Goal: Information Seeking & Learning: Learn about a topic

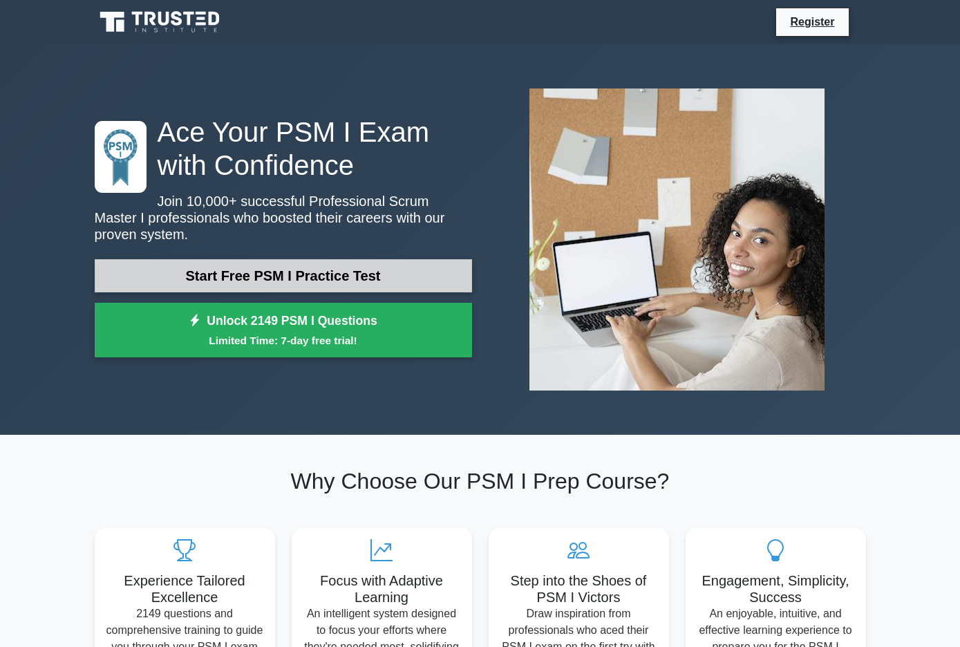
click at [348, 270] on link "Start Free PSM I Practice Test" at bounding box center [284, 275] width 378 height 33
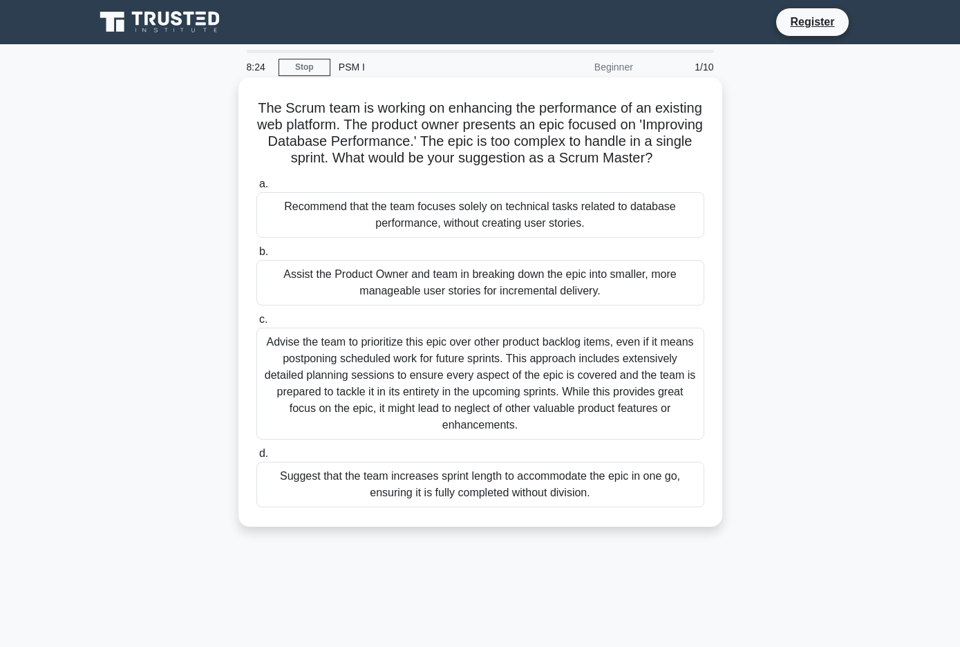
click at [490, 306] on div "Assist the Product Owner and team in breaking down the epic into smaller, more …" at bounding box center [481, 283] width 448 height 46
click at [257, 257] on input "b. Assist the Product Owner and team in breaking down the epic into smaller, mo…" at bounding box center [257, 252] width 0 height 9
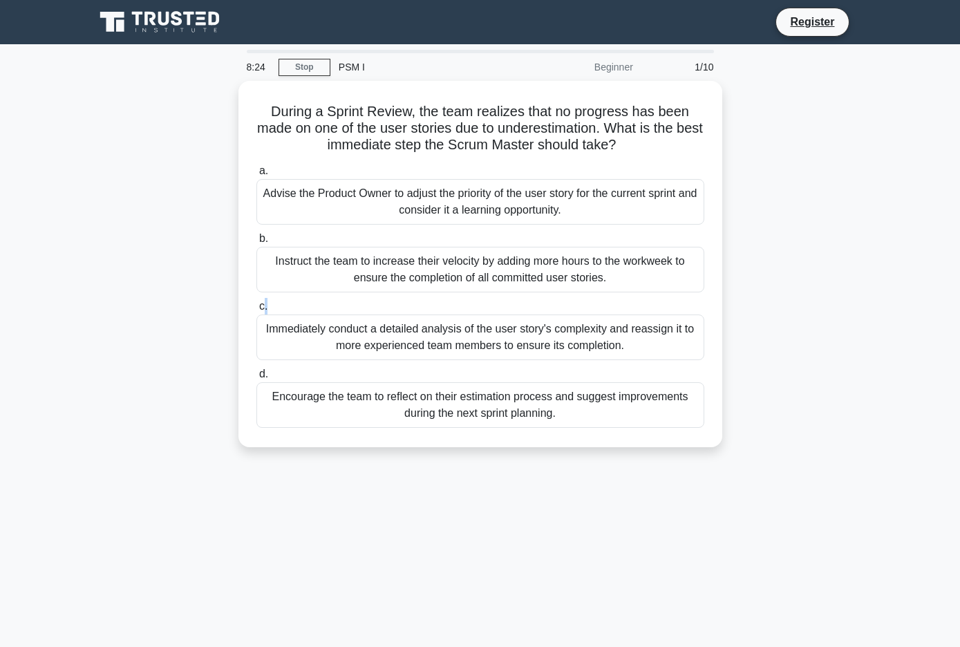
click at [490, 308] on label "c. Immediately conduct a detailed analysis of the user story's complexity and r…" at bounding box center [481, 329] width 448 height 62
click at [257, 308] on input "c. Immediately conduct a detailed analysis of the user story's complexity and r…" at bounding box center [257, 306] width 0 height 9
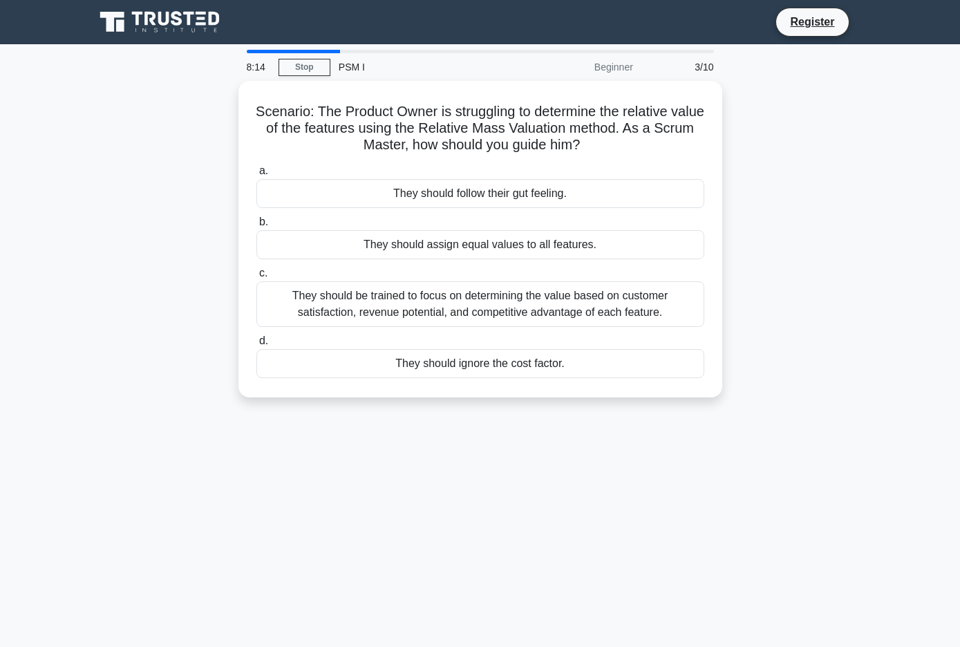
click at [308, 47] on main "8:14 Stop PSM I Beginner 3/10 Scenario: The Product Owner is struggling to dete…" at bounding box center [480, 395] width 960 height 703
click at [297, 53] on div at bounding box center [293, 51] width 93 height 3
click at [301, 55] on div "8:13 Stop PSM I Beginner 3/10" at bounding box center [481, 67] width 484 height 28
click at [301, 73] on link "Stop" at bounding box center [305, 67] width 52 height 17
